Goal: Information Seeking & Learning: Learn about a topic

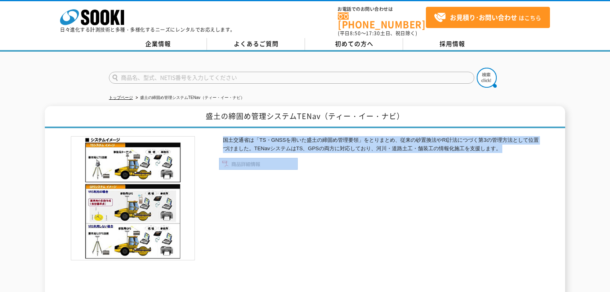
drag, startPoint x: 0, startPoint y: 0, endPoint x: 100, endPoint y: 118, distance: 154.5
click at [136, 128] on div "国土交通省は「TS・GNSSを用いた盛土の締固め管理要領」をとりまとめ、従来の砂置換法やRI計法につづく第3の管理方法として位置づけました。TENavシステム…" at bounding box center [305, 218] width 468 height 180
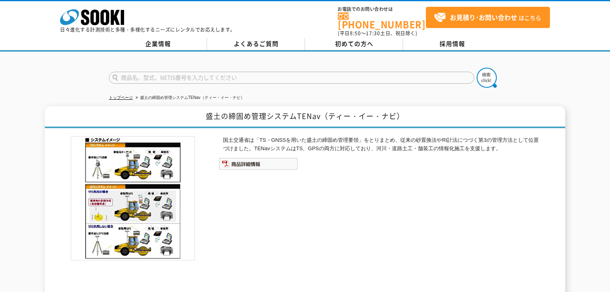
click at [100, 118] on h1 "盛土の締固め管理システムTENav（ティー・イー・ナビ）" at bounding box center [305, 117] width 520 height 22
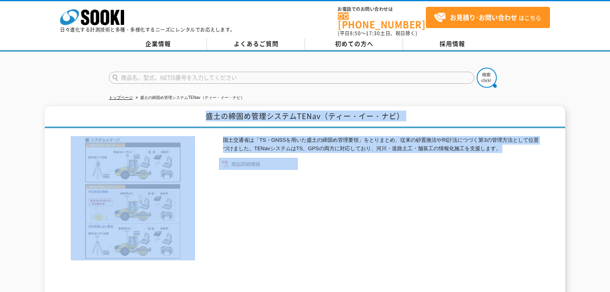
drag, startPoint x: 380, startPoint y: 178, endPoint x: 416, endPoint y: 184, distance: 37.0
click at [380, 178] on div "盛土の締固め管理システムTENav（ティー・イー・ナビ） 国土交通省は「TS・GNSSを用いた盛土の締固め管理要領」をとりまとめ、従来の砂置換法やRI計法につ…" at bounding box center [305, 207] width 520 height 202
click at [416, 184] on div "国土交通省は「TS・GNSSを用いた盛土の締固め管理要領」をとりまとめ、従来の砂置換法やRI計法につづく第3の管理方法として位置づけました。TENavシステム…" at bounding box center [379, 222] width 320 height 172
click at [114, 106] on div "盛土の締固め管理システムTENav（ティー・イー・ナビ） 国土交通省は「TS・GNSSを用いた盛土の締固め管理要領」をとりまとめ、従来の砂置換法やRI計法につ…" at bounding box center [305, 207] width 520 height 202
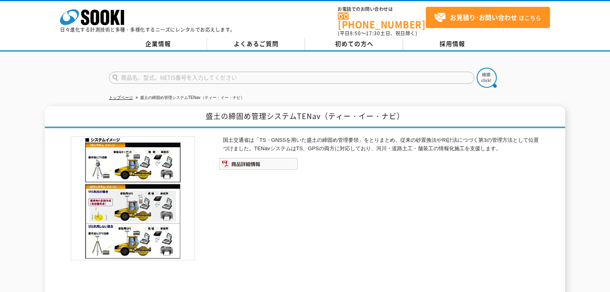
click at [77, 92] on div "トップページ 盛土の締固め管理システムTENav（ティー・イー・ナビ） 盛土の締固め管理システムTENav（ティー・イー・ナビ） 国土交通省は「TS・GNSS…" at bounding box center [305, 184] width 610 height 265
drag, startPoint x: 106, startPoint y: 96, endPoint x: 422, endPoint y: 149, distance: 320.5
click at [335, 136] on div "トップページ 盛土の締固め管理システムTENav（ティー・イー・ナビ） 盛土の締固め管理システムTENav（ティー・イー・ナビ） 国土交通省は「TS・GNSS…" at bounding box center [305, 184] width 610 height 265
click at [422, 149] on div "国土交通省は「TS・GNSSを用いた盛土の締固め管理要領」をとりまとめ、従来の砂置換法やRI計法につづく第3の管理方法として位置づけました。TENavシステム…" at bounding box center [379, 222] width 320 height 172
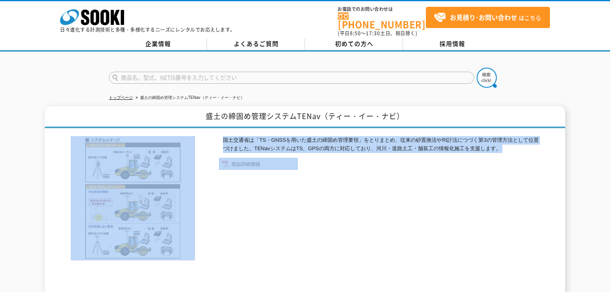
drag, startPoint x: 193, startPoint y: 128, endPoint x: 151, endPoint y: 120, distance: 42.8
click at [168, 128] on div "国土交通省は「TS・GNSSを用いた盛土の締固め管理要領」をとりまとめ、従来の砂置換法やRI計法につづく第3の管理方法として位置づけました。TENavシステム…" at bounding box center [305, 218] width 468 height 180
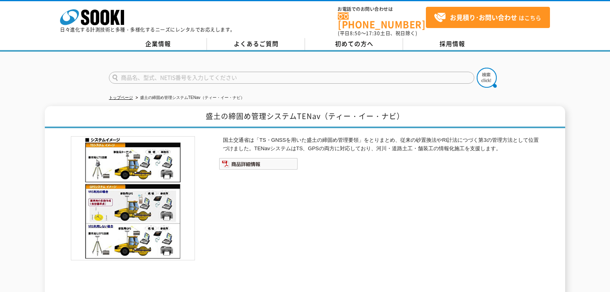
click at [151, 120] on h1 "盛土の締固め管理システムTENav（ティー・イー・ナビ）" at bounding box center [305, 117] width 520 height 22
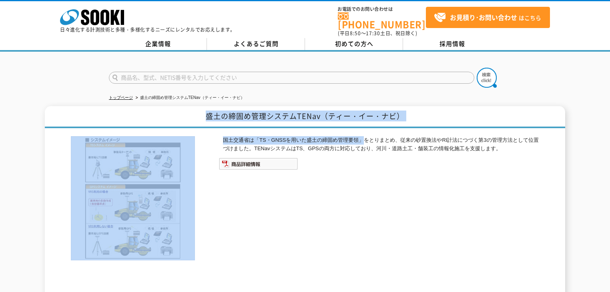
drag, startPoint x: 272, startPoint y: 122, endPoint x: 418, endPoint y: 146, distance: 147.7
click at [395, 141] on div "盛土の締固め管理システムTENav（ティー・イー・ナビ） 国土交通省は「TS・GNSSを用いた盛土の締固め管理要領」をとりまとめ、従来の砂置換法やRI計法につ…" at bounding box center [305, 207] width 520 height 202
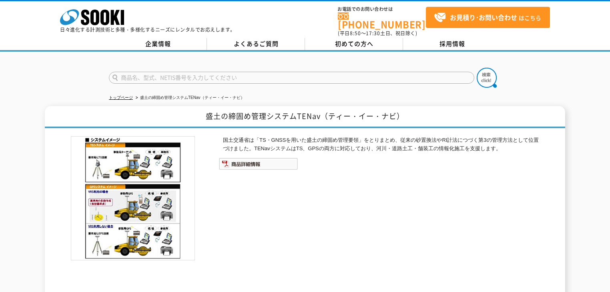
click at [418, 146] on p "国土交通省は「TS・GNSSを用いた盛土の締固め管理要領」をとりまとめ、従来の砂置換法やRI計法につづく第3の管理方法として位置づけました。TENavシステム…" at bounding box center [381, 144] width 316 height 17
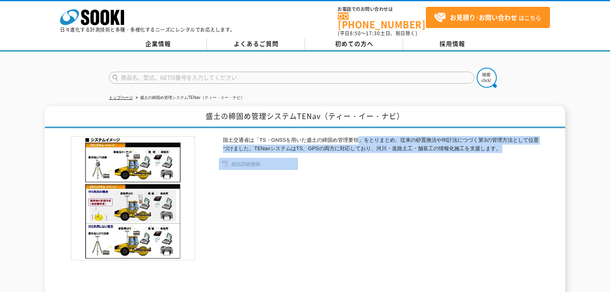
drag, startPoint x: 391, startPoint y: 152, endPoint x: 339, endPoint y: 98, distance: 75.3
click at [339, 98] on div "トップページ 盛土の締固め管理システムTENav（ティー・イー・ナビ） 盛土の締固め管理システムTENav（ティー・イー・ナビ） 国土交通省は「TS・GNSS…" at bounding box center [305, 184] width 610 height 265
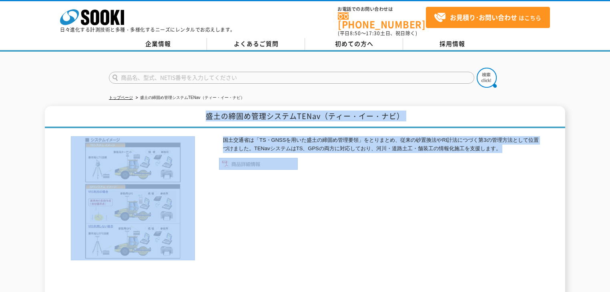
click at [339, 98] on ul "トップページ 盛土の締固め管理システムTENav（ティー・イー・ナビ）" at bounding box center [305, 98] width 392 height 16
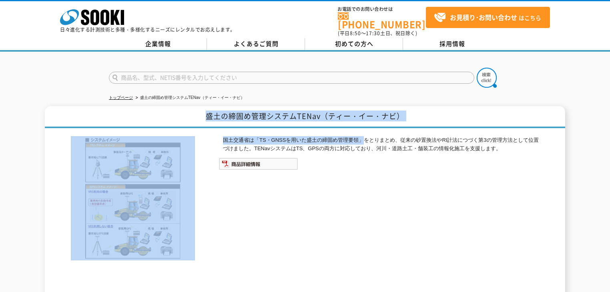
drag, startPoint x: 339, startPoint y: 98, endPoint x: 365, endPoint y: 147, distance: 55.8
click at [361, 138] on div "トップページ 盛土の締固め管理システムTENav（ティー・イー・ナビ） 盛土の締固め管理システムTENav（ティー・イー・ナビ） 国土交通省は「TS・GNSS…" at bounding box center [305, 184] width 610 height 265
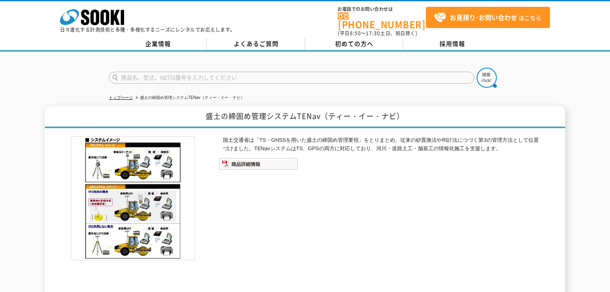
click at [365, 148] on div "国土交通省は「TS・GNSSを用いた盛土の締固め管理要領」をとりまとめ、従来の砂置換法やRI計法につづく第3の管理方法として位置づけました。TENavシステム…" at bounding box center [379, 222] width 320 height 172
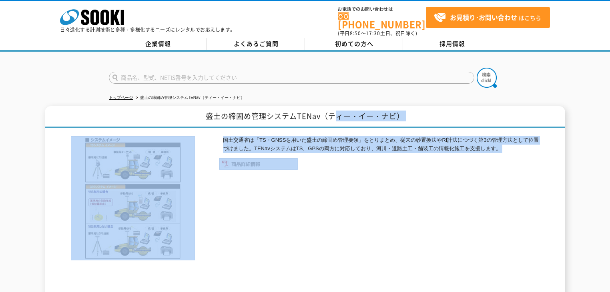
drag, startPoint x: 354, startPoint y: 160, endPoint x: 326, endPoint y: 83, distance: 81.6
click at [326, 83] on div "トップページ 盛土の締固め管理システムTENav（ティー・イー・ナビ） 盛土の締固め管理システムTENav（ティー・イー・ナビ） 国土交通省は「TS・GNSS…" at bounding box center [305, 184] width 610 height 265
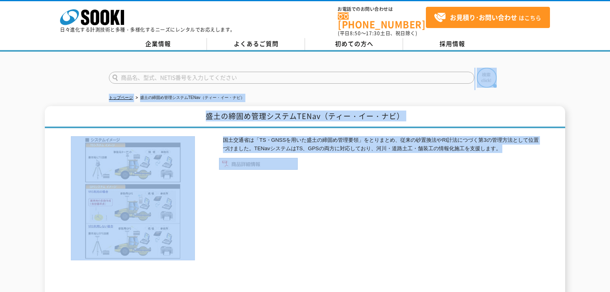
click at [326, 83] on form at bounding box center [305, 79] width 392 height 22
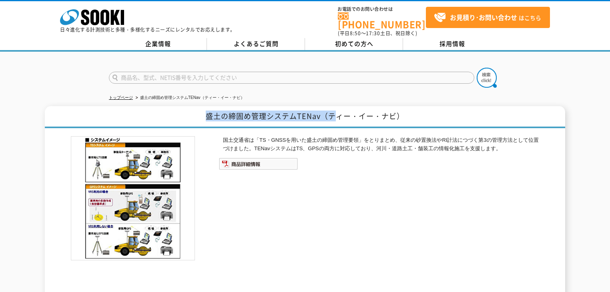
click at [355, 158] on div "トップページ 盛土の締固め管理システムTENav（ティー・イー・ナビ） 盛土の締固め管理システムTENav（ティー・イー・ナビ） 国土交通省は「TS・GNSS…" at bounding box center [305, 184] width 610 height 265
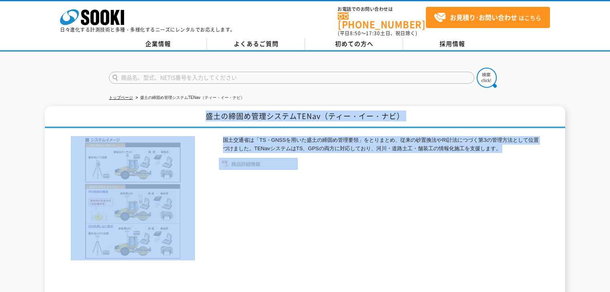
click at [356, 162] on ul at bounding box center [379, 164] width 320 height 12
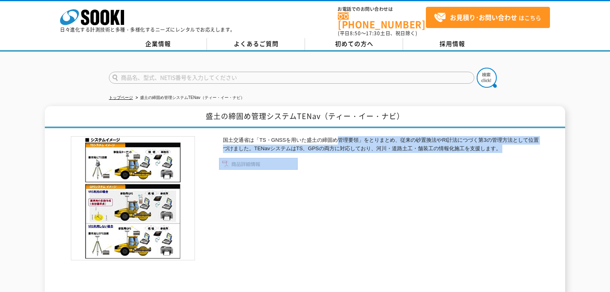
drag, startPoint x: 356, startPoint y: 162, endPoint x: 291, endPoint y: 91, distance: 95.5
click at [296, 94] on div "トップページ 盛土の締固め管理システムTENav（ティー・イー・ナビ） 盛土の締固め管理システムTENav（ティー・イー・ナビ） 国土交通省は「TS・GNSS…" at bounding box center [305, 184] width 610 height 265
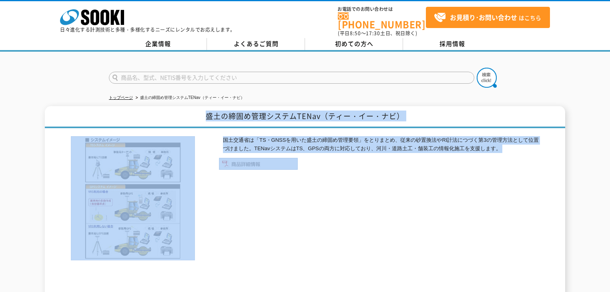
click at [291, 91] on ul "トップページ 盛土の締固め管理システムTENav（ティー・イー・ナビ）" at bounding box center [305, 98] width 392 height 16
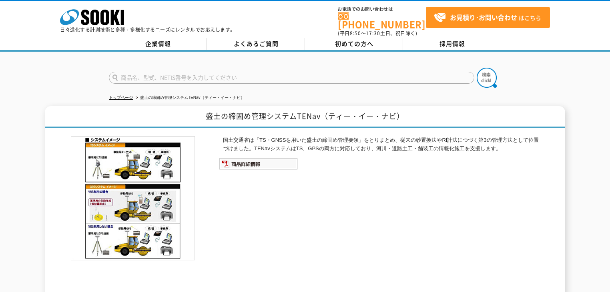
drag, startPoint x: 291, startPoint y: 91, endPoint x: 354, endPoint y: 151, distance: 86.3
click at [348, 146] on div "トップページ 盛土の締固め管理システムTENav（ティー・イー・ナビ） 盛土の締固め管理システムTENav（ティー・イー・ナビ） 国土交通省は「TS・GNSS…" at bounding box center [305, 184] width 610 height 265
click at [358, 158] on ul at bounding box center [379, 164] width 320 height 12
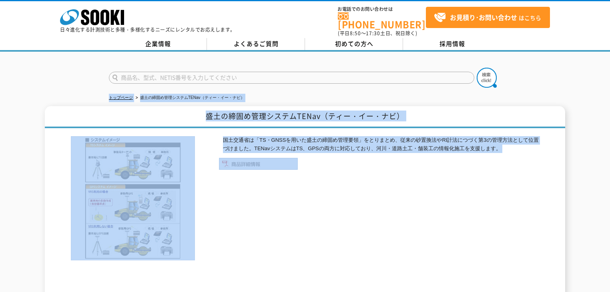
drag, startPoint x: 72, startPoint y: 90, endPoint x: 407, endPoint y: 164, distance: 343.4
click at [402, 160] on div "トップページ 盛土の締固め管理システムTENav（ティー・イー・ナビ） 盛土の締固め管理システムTENav（ティー・イー・ナビ） 国土交通省は「TS・GNSS…" at bounding box center [305, 184] width 610 height 265
click at [407, 164] on ul at bounding box center [379, 164] width 320 height 12
drag, startPoint x: 332, startPoint y: 152, endPoint x: 87, endPoint y: 76, distance: 255.8
click at [98, 78] on div "トップページ 盛土の締固め管理システムTENav（ティー・イー・ナビ） 盛土の締固め管理システムTENav（ティー・イー・ナビ） 国土交通省は「TS・GNSS…" at bounding box center [305, 184] width 610 height 265
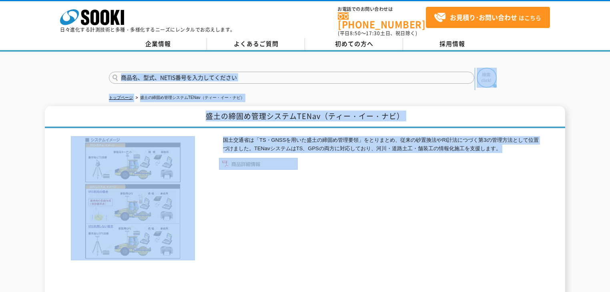
click at [87, 76] on div at bounding box center [305, 71] width 610 height 38
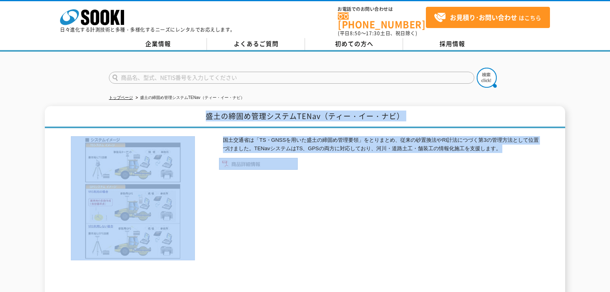
drag, startPoint x: 195, startPoint y: 110, endPoint x: 417, endPoint y: 217, distance: 246.5
click at [417, 217] on div "盛土の締固め管理システムTENav（ティー・イー・ナビ） 国土交通省は「TS・GNSSを用いた盛土の締固め管理要領」をとりまとめ、従来の砂置換法やRI計法につ…" at bounding box center [305, 207] width 520 height 202
click at [417, 217] on div "国土交通省は「TS・GNSSを用いた盛土の締固め管理要領」をとりまとめ、従来の砂置換法やRI計法につづく第3の管理方法として位置づけました。TENavシステム…" at bounding box center [379, 222] width 320 height 172
drag, startPoint x: 417, startPoint y: 217, endPoint x: 150, endPoint y: 97, distance: 293.4
click at [150, 97] on div "トップページ 盛土の締固め管理システムTENav（ティー・イー・ナビ） 盛土の締固め管理システムTENav（ティー・イー・ナビ） 国土交通省は「TS・GNSS…" at bounding box center [305, 184] width 610 height 265
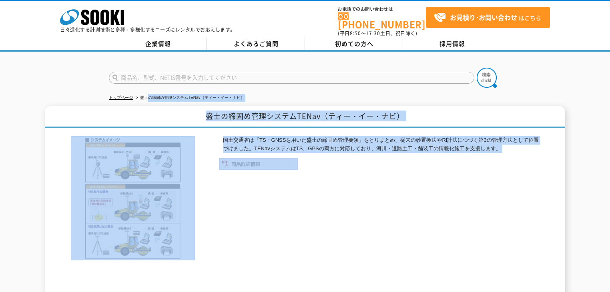
click at [150, 97] on ul "トップページ 盛土の締固め管理システムTENav（ティー・イー・ナビ）" at bounding box center [305, 98] width 392 height 16
drag, startPoint x: 80, startPoint y: 91, endPoint x: 356, endPoint y: 172, distance: 287.7
click at [355, 168] on div "トップページ 盛土の締固め管理システムTENav（ティー・イー・ナビ） 盛土の締固め管理システムTENav（ティー・イー・ナビ） 国土交通省は「TS・GNSS…" at bounding box center [305, 184] width 610 height 265
click at [356, 172] on div "国土交通省は「TS・GNSSを用いた盛土の締固め管理要領」をとりまとめ、従来の砂置換法やRI計法につづく第3の管理方法として位置づけました。TENavシステム…" at bounding box center [379, 222] width 320 height 172
drag, startPoint x: 357, startPoint y: 171, endPoint x: 80, endPoint y: 90, distance: 288.5
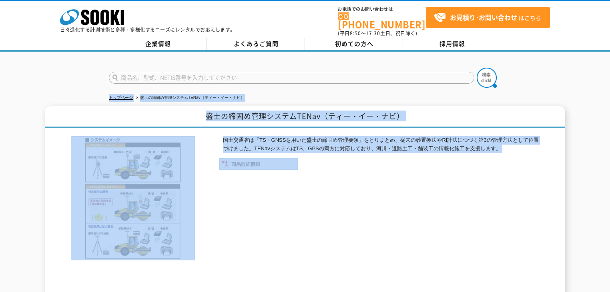
click at [80, 90] on div "トップページ 盛土の締固め管理システムTENav（ティー・イー・ナビ） 盛土の締固め管理システムTENav（ティー・イー・ナビ） 国土交通省は「TS・GNSS…" at bounding box center [305, 184] width 610 height 265
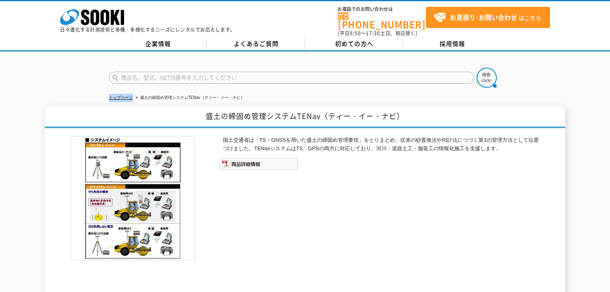
drag, startPoint x: 80, startPoint y: 90, endPoint x: 392, endPoint y: 226, distance: 339.8
click at [333, 191] on div "トップページ 盛土の締固め管理システムTENav（ティー・イー・ナビ） 盛土の締固め管理システムTENav（ティー・イー・ナビ） 国土交通省は「TS・GNSS…" at bounding box center [305, 184] width 610 height 265
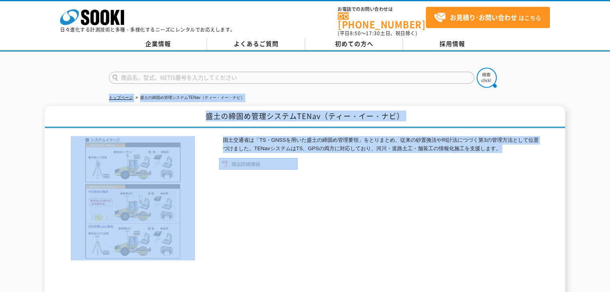
click at [393, 209] on div "国土交通省は「TS・GNSSを用いた盛土の締固め管理要領」をとりまとめ、従来の砂置換法やRI計法につづく第3の管理方法として位置づけました。TENavシステム…" at bounding box center [379, 222] width 320 height 172
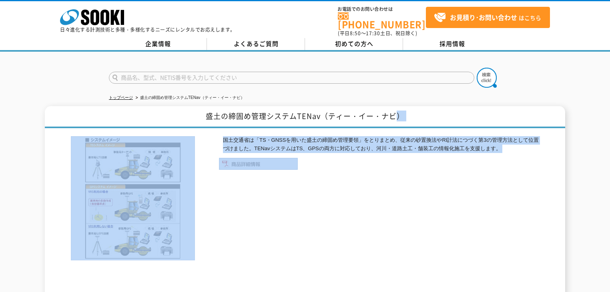
drag, startPoint x: 399, startPoint y: 102, endPoint x: 397, endPoint y: 231, distance: 128.1
click at [405, 210] on div "盛土の締固め管理システムTENav（ティー・イー・ナビ） 国土交通省は「TS・GNSSを用いた盛土の締固め管理要領」をとりまとめ、従来の砂置換法やRI計法につ…" at bounding box center [305, 207] width 520 height 202
click at [397, 229] on div "国土交通省は「TS・GNSSを用いた盛土の締固め管理要領」をとりまとめ、従来の砂置換法やRI計法につづく第3の管理方法として位置づけました。TENavシステム…" at bounding box center [379, 222] width 320 height 172
